Goal: Task Accomplishment & Management: Complete application form

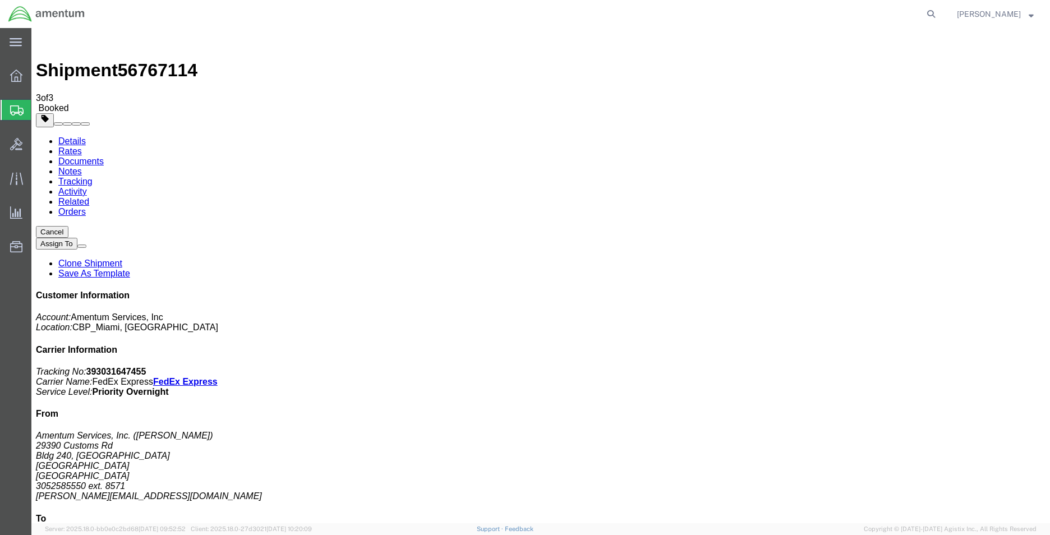
click at [122, 258] on link "Clone Shipment" at bounding box center [90, 263] width 64 height 10
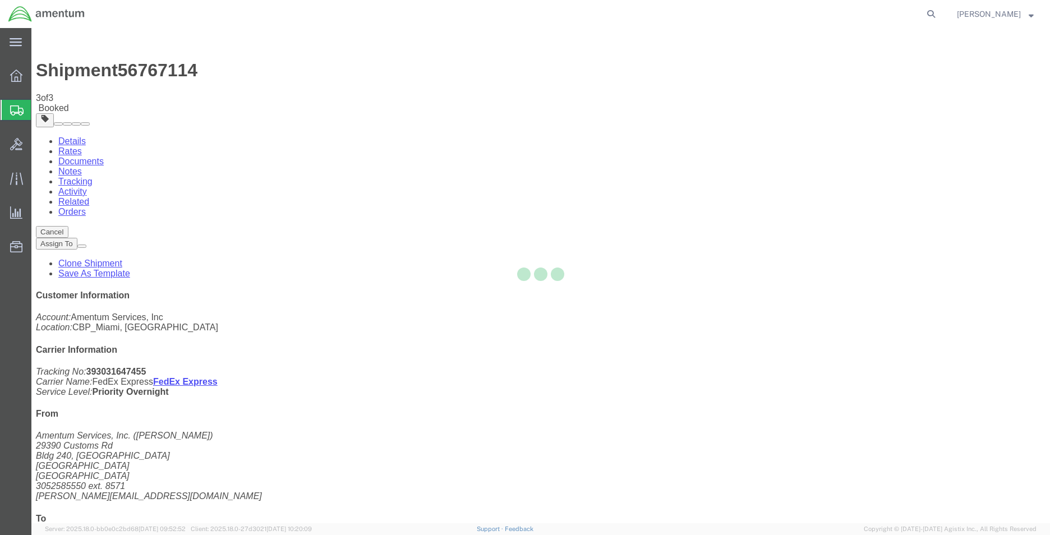
select select "49931"
select select "49930"
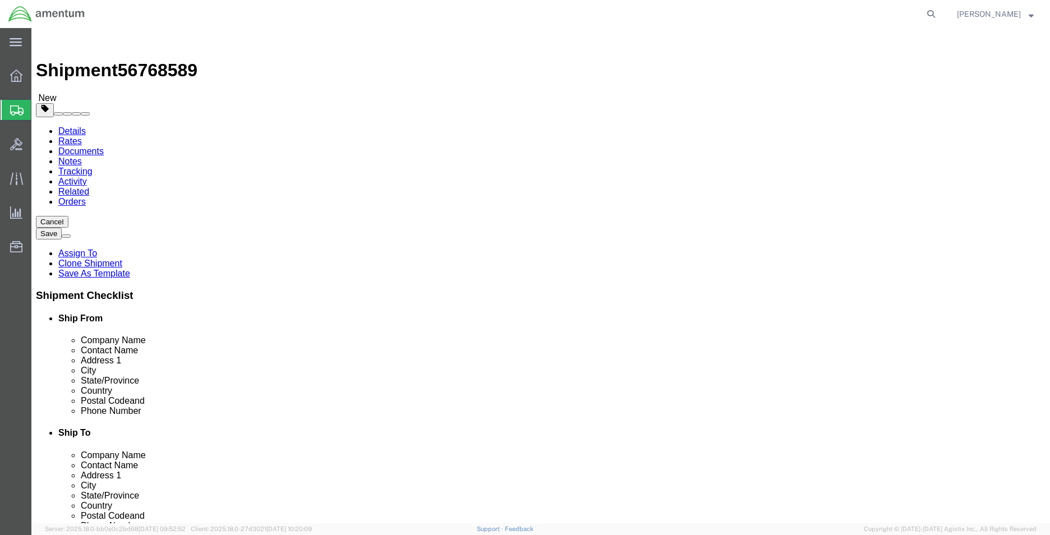
click icon
click select "Select Bale(s) Basket(s) Bolt(s) Bottle(s) Buckets Bulk Bundle(s) Can(s) Cardbo…"
select select "MBX"
click select "Select Bale(s) Basket(s) Bolt(s) Bottle(s) Buckets Bulk Bundle(s) Can(s) Cardbo…"
type input "13.00"
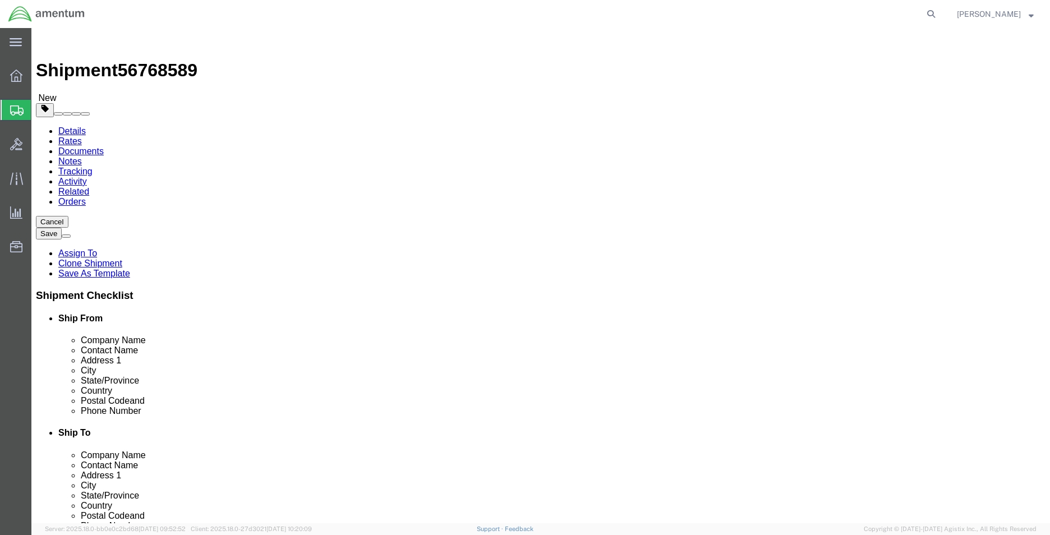
type input "11.50"
type input "2.50"
click input "13.00"
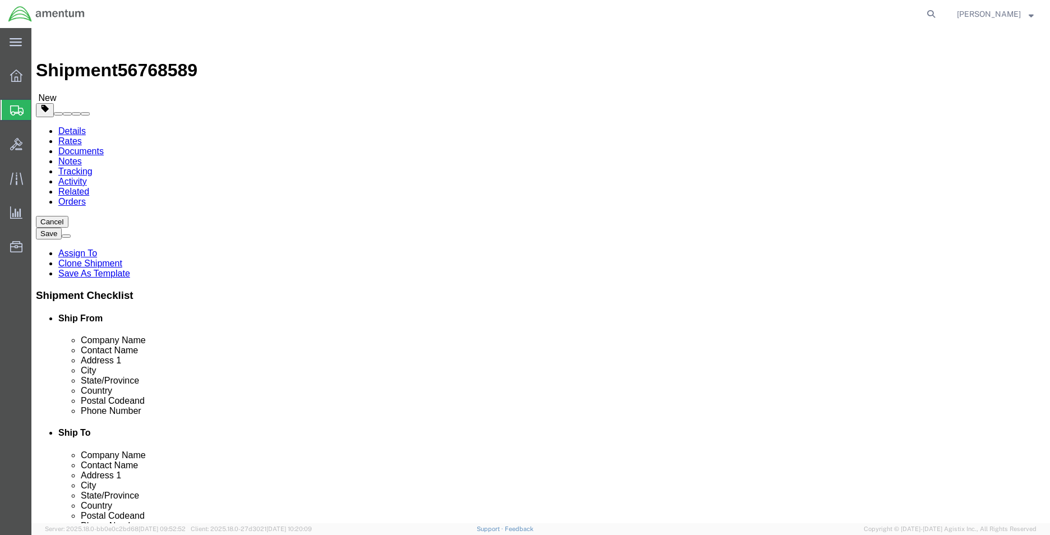
type input "2"
click dd "2.00 Each"
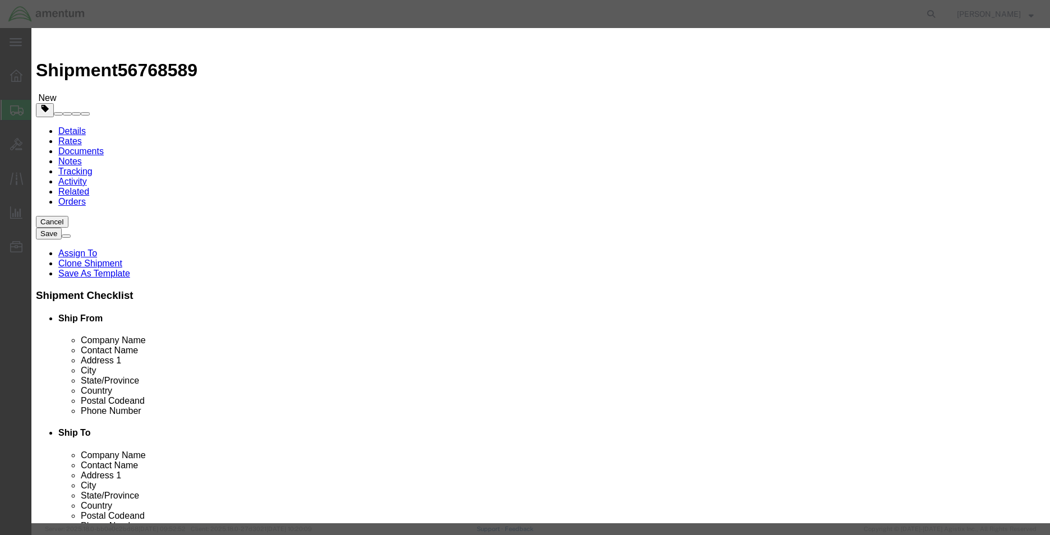
click input "FLOATS"
type input "m"
type input "MULTIMETER"
type input "1.00"
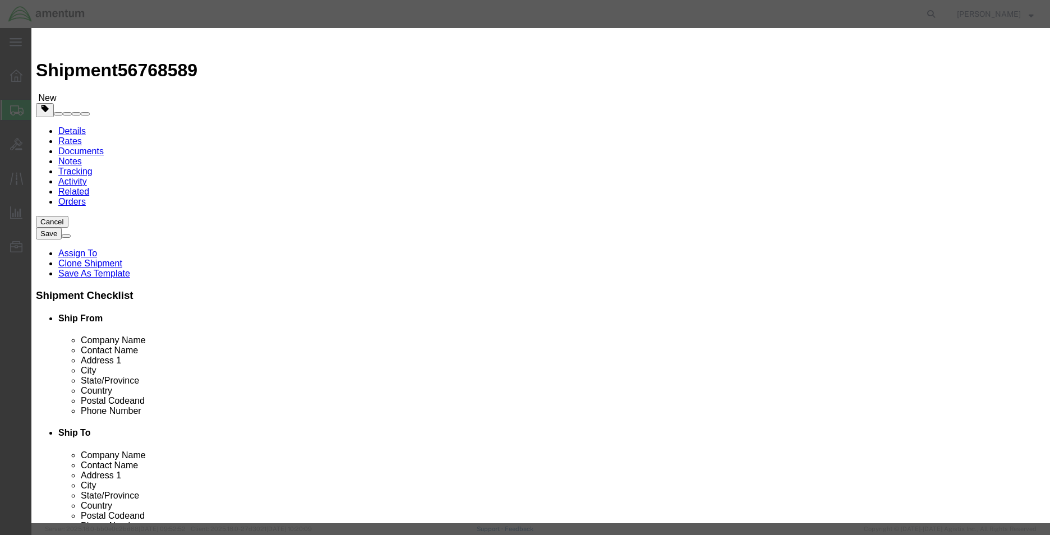
click input "0.01"
type input "66"
click button "Save & Close"
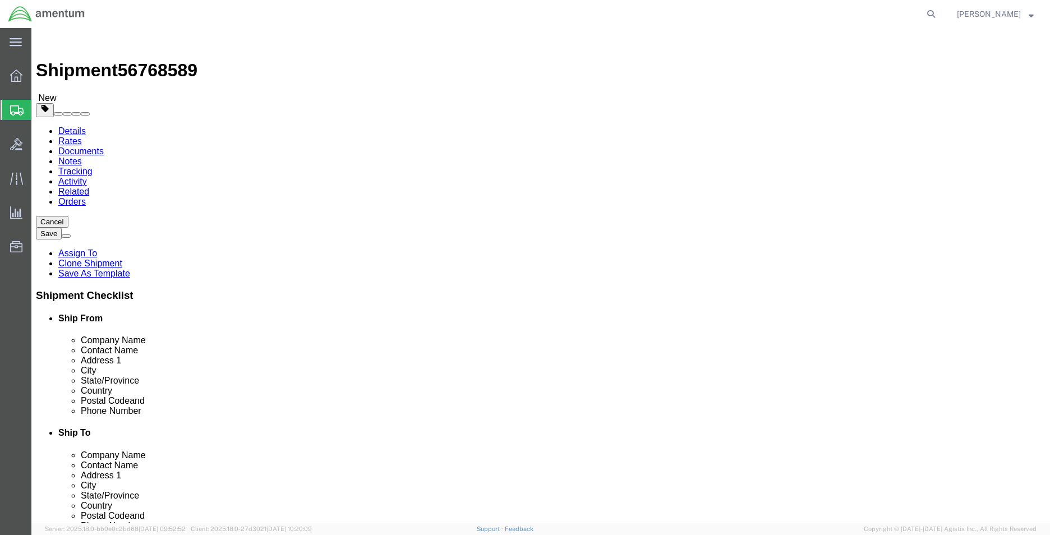
click link "Add Content"
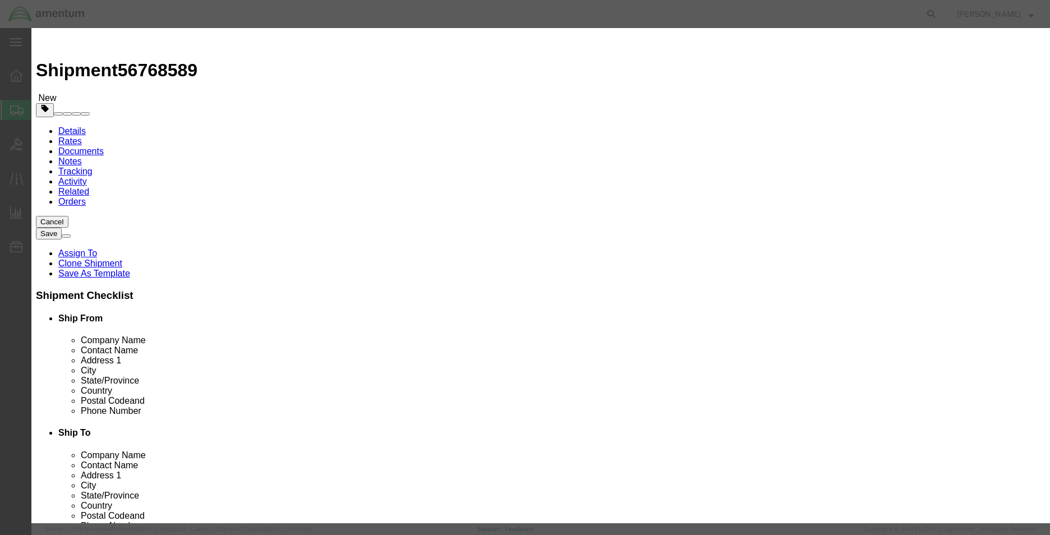
click input "text"
type input "PROBE"
type input "1.00"
type input "66"
click div "Save & Add Another Save & Close Close"
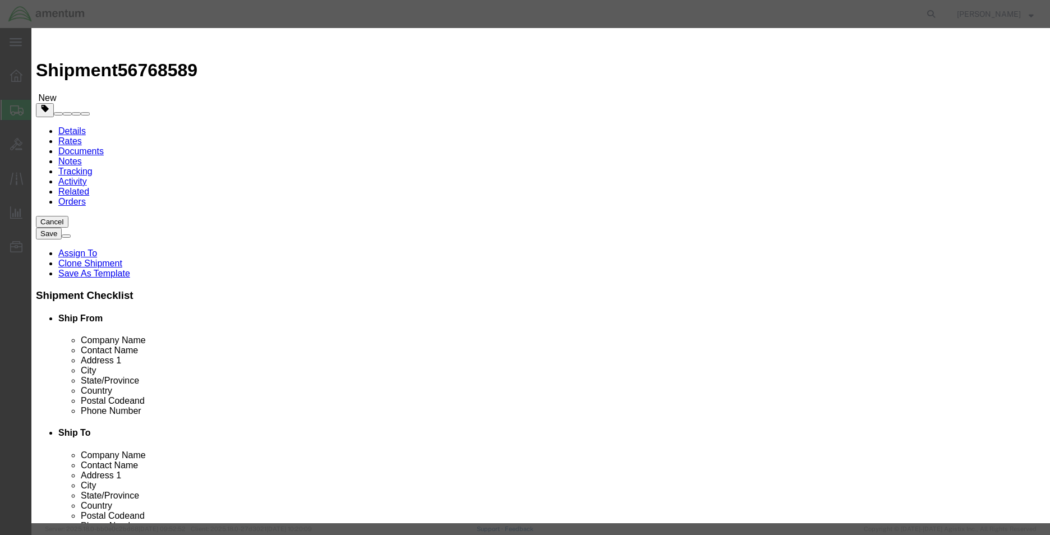
click button "Save & Close"
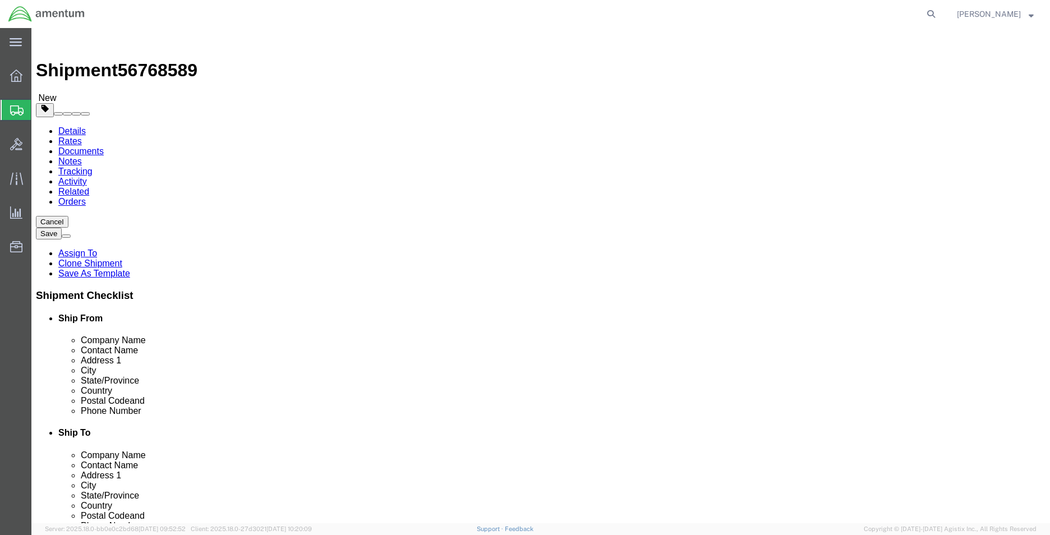
click span "56768589"
copy span "56768589"
click icon
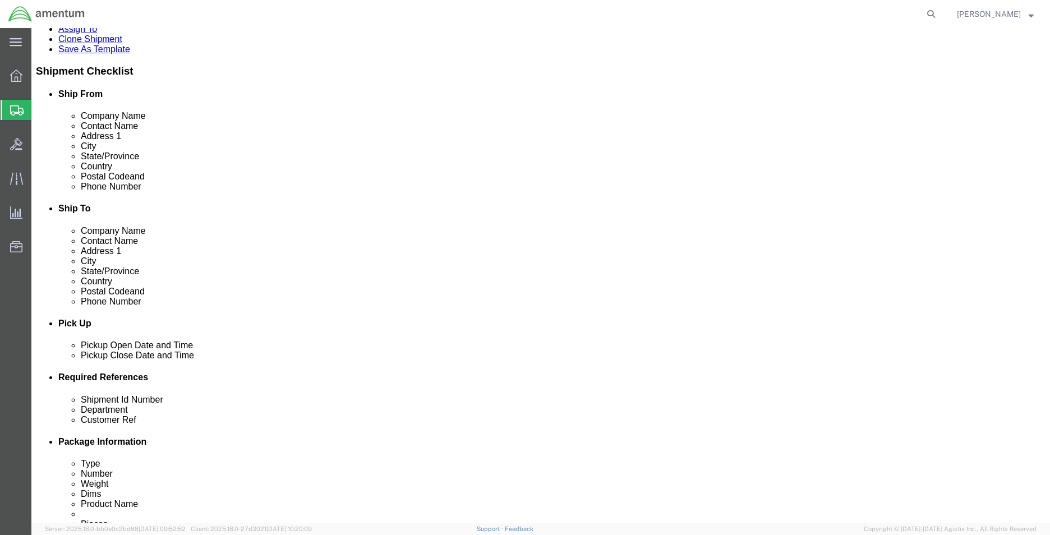
scroll to position [393, 0]
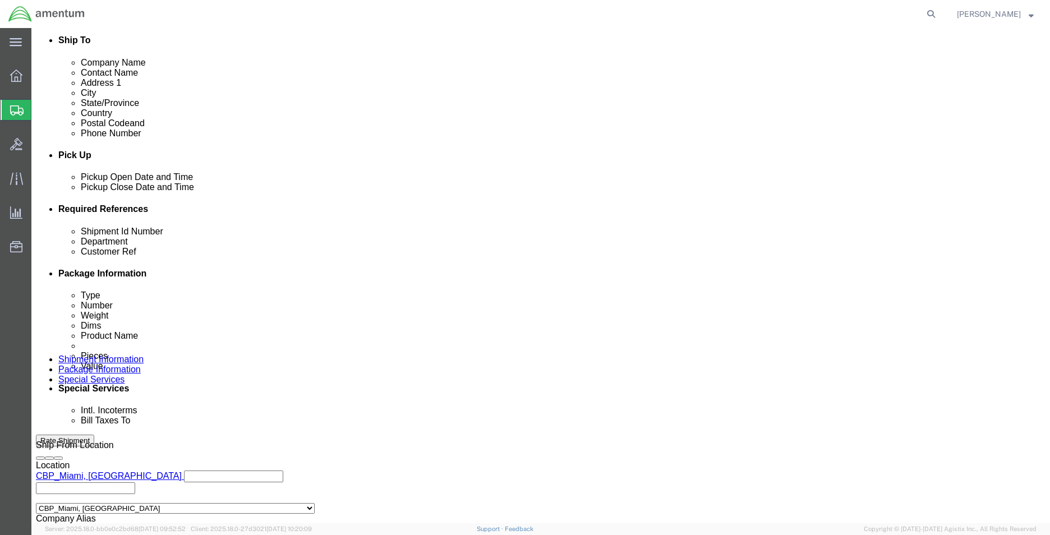
click input "56767114"
paste input "8589"
type input "56768589"
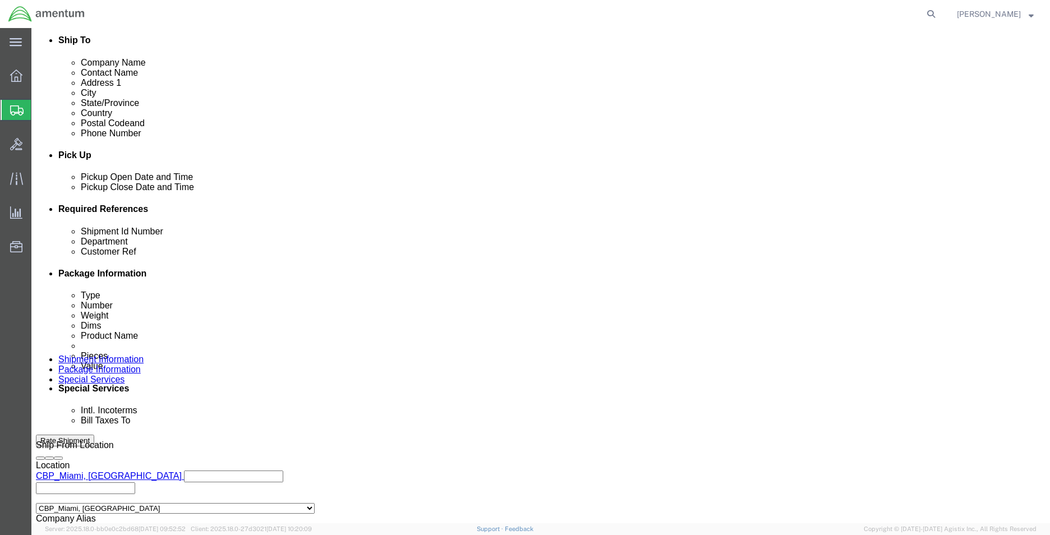
click input "811H LOGBOOK"
paste input "CBP0043733"
type input "CBP0043733"
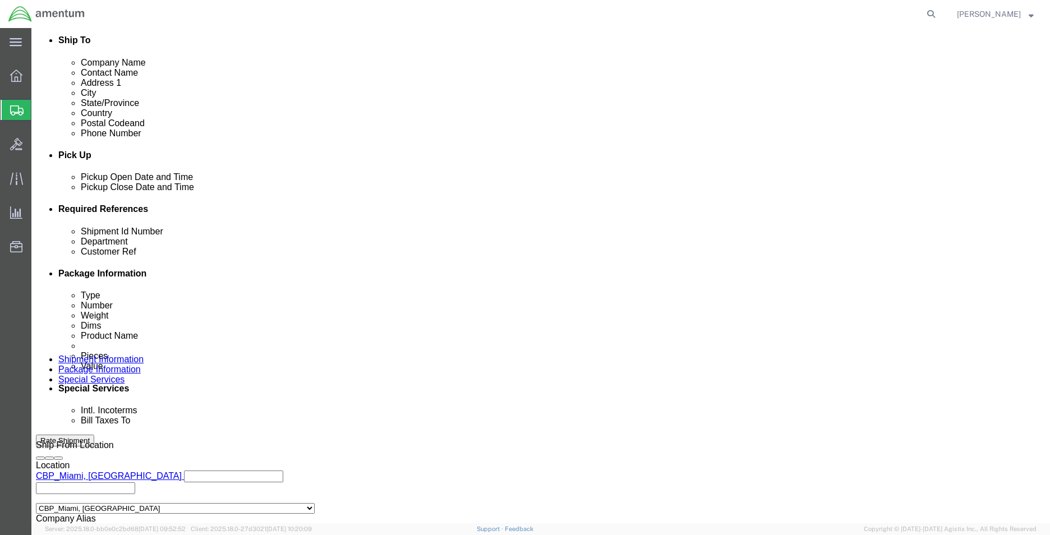
click div "Ship From Location Location [GEOGRAPHIC_DATA], [GEOGRAPHIC_DATA] Select My Prof…"
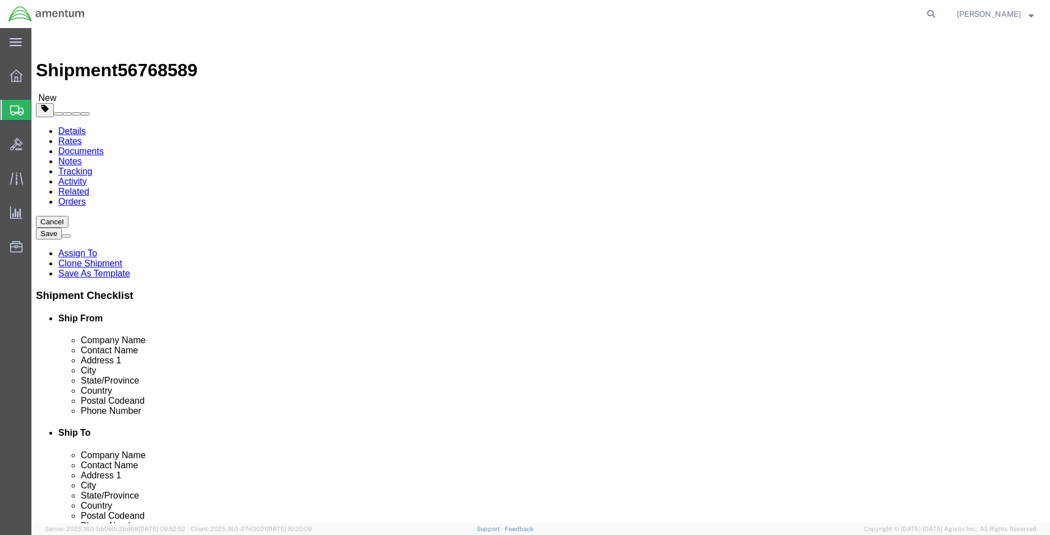
scroll to position [0, 0]
select select
click input "Amentum Services, Inc."
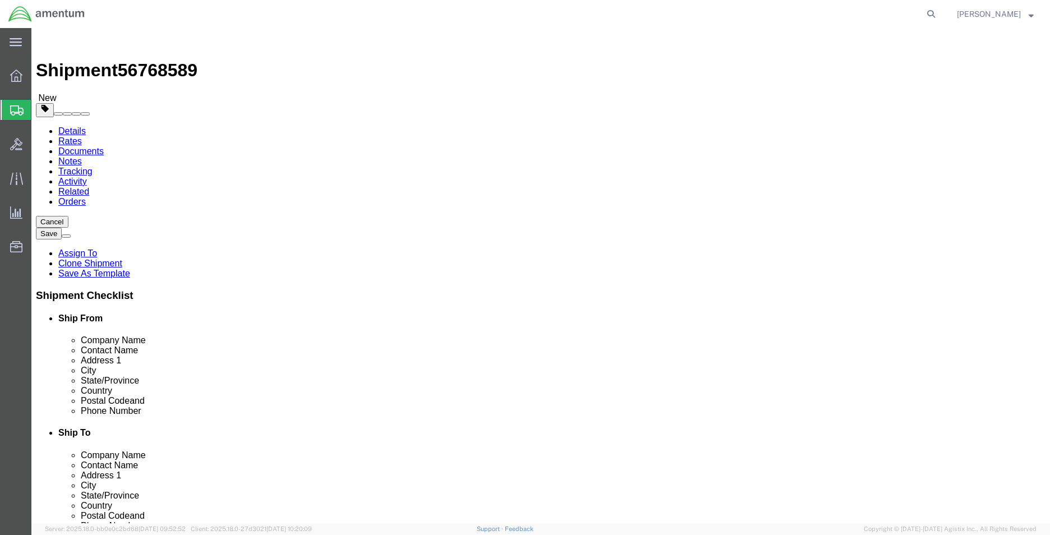
click input "Amentum Services, Inc."
paste input "CONTINENTAL TESTING"
type input "CONTINENTAL TESTING"
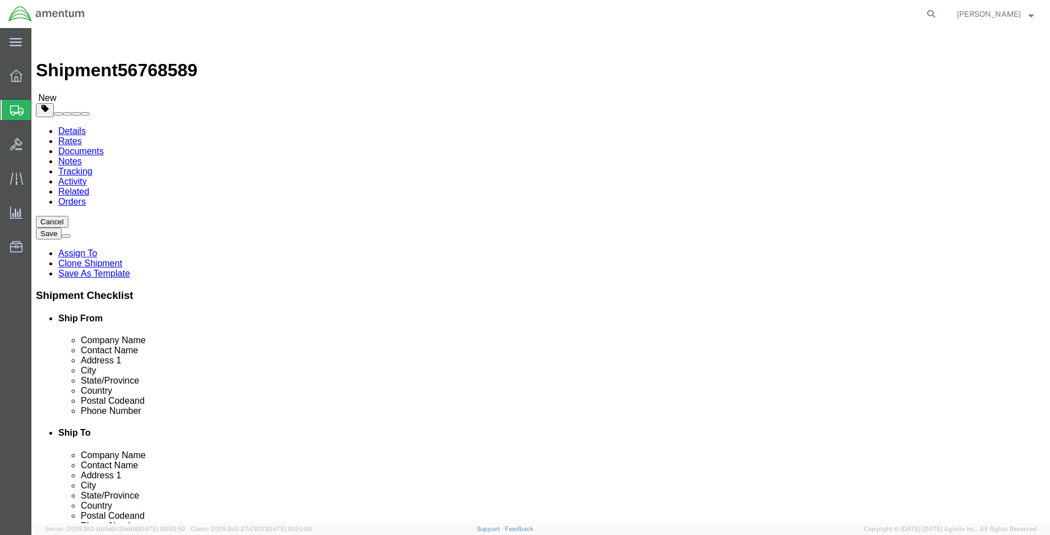
click input "ATTN: QA"
paste input "[PERSON_NAME]"
type input "[PERSON_NAME]"
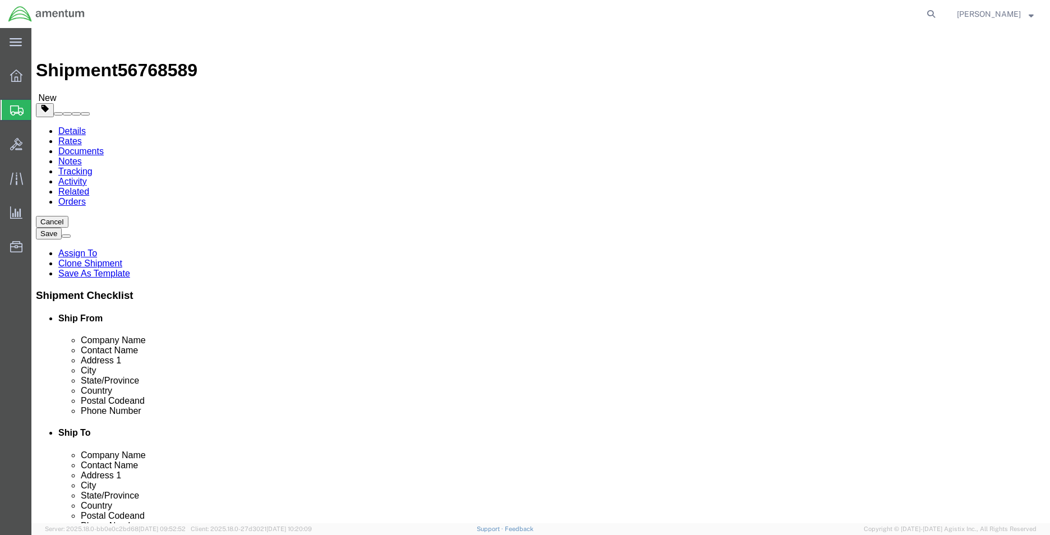
click input "Hangar 1002, [GEOGRAPHIC_DATA]"
type input "Continental Testing"
type input "[PERSON_NAME]"
type input "[STREET_ADDRESS]"
type input "Union"
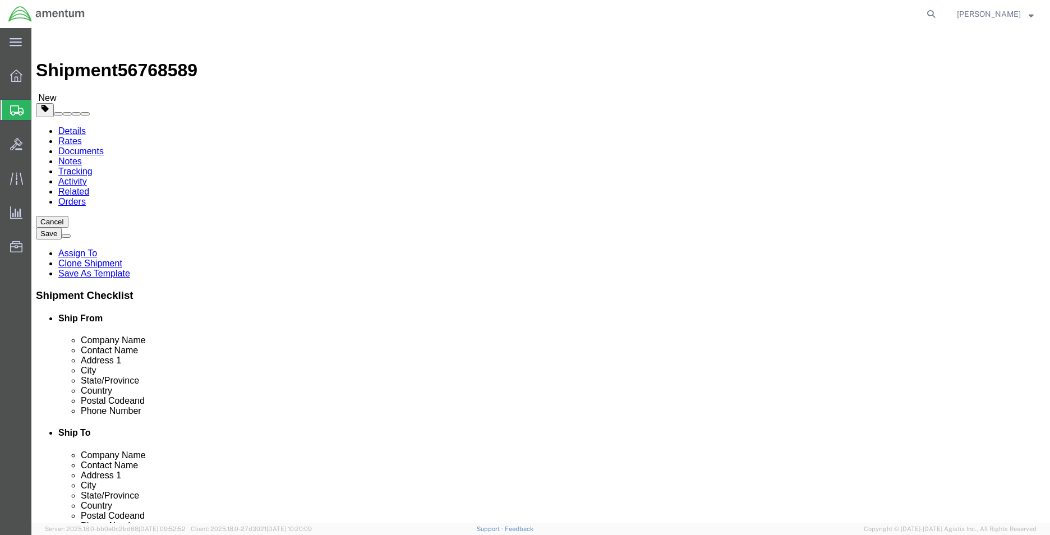
type input "45322"
type input "[PHONE_NUMBER]"
select select "OH"
click label "Address 2"
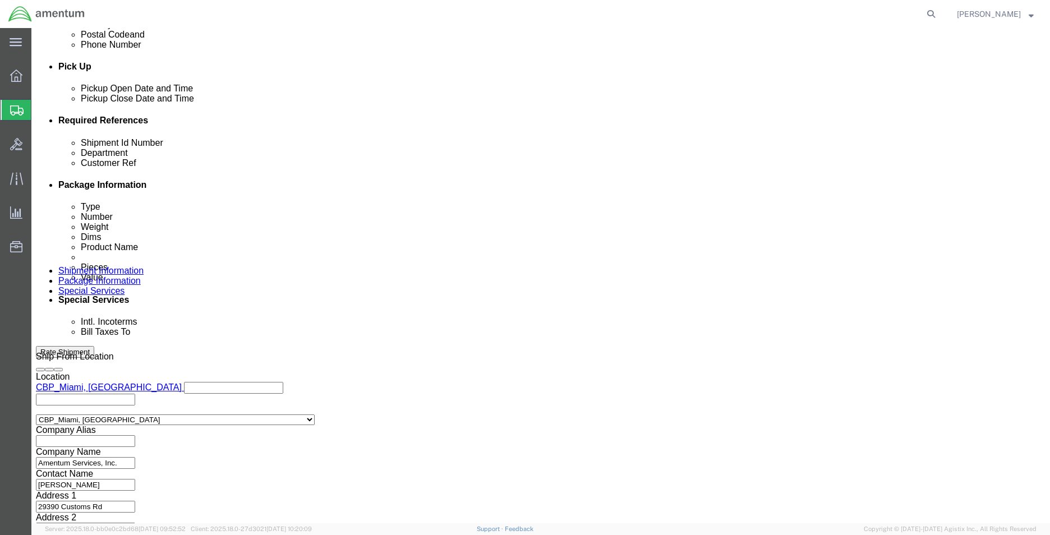
scroll to position [489, 0]
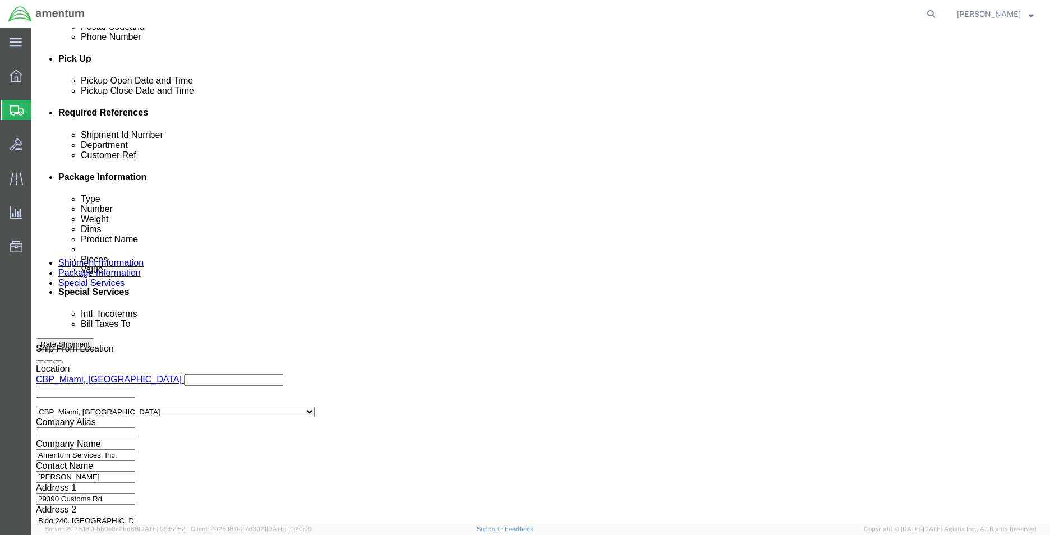
click div "Rate Shipment"
click button "Rate Shipment"
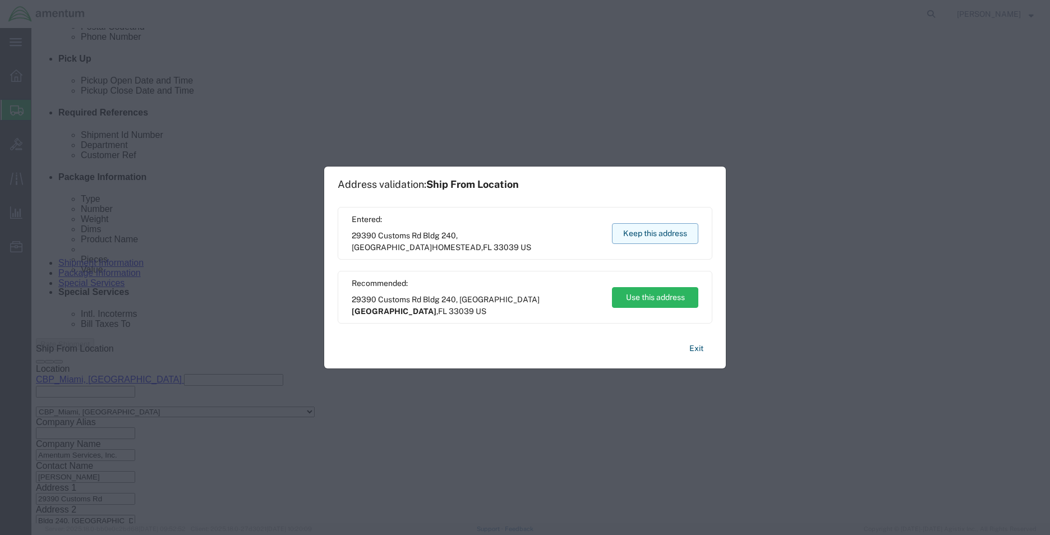
click at [649, 236] on button "Keep this address" at bounding box center [655, 233] width 86 height 21
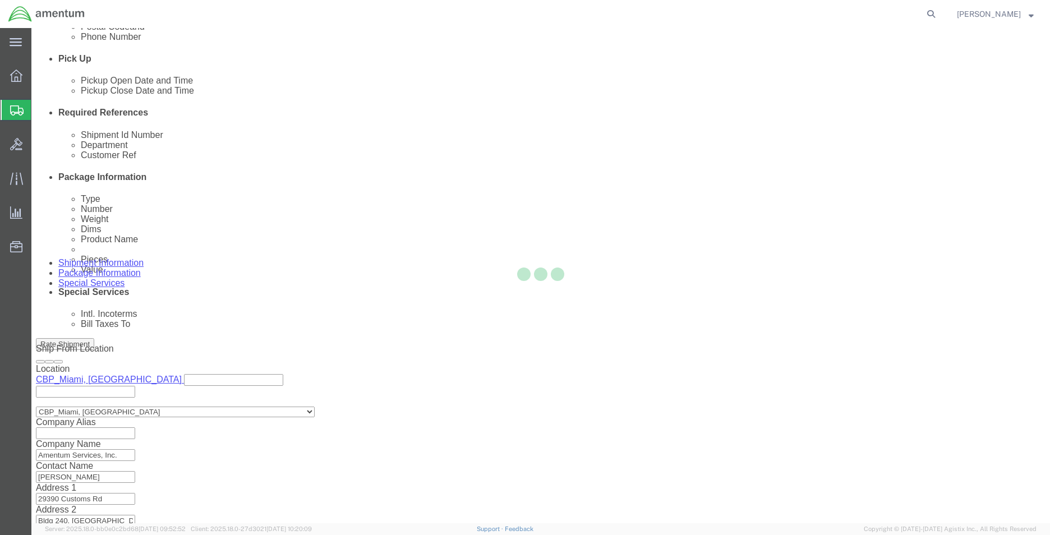
scroll to position [0, 0]
